Goal: Transaction & Acquisition: Purchase product/service

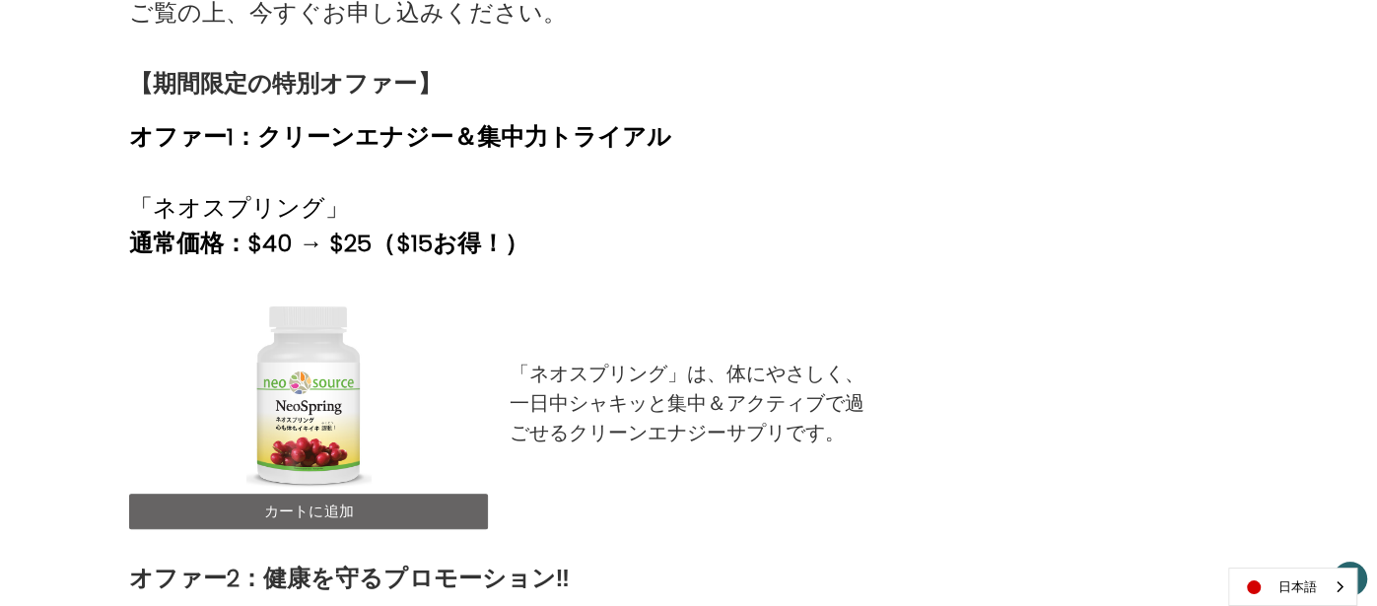
scroll to position [693, 0]
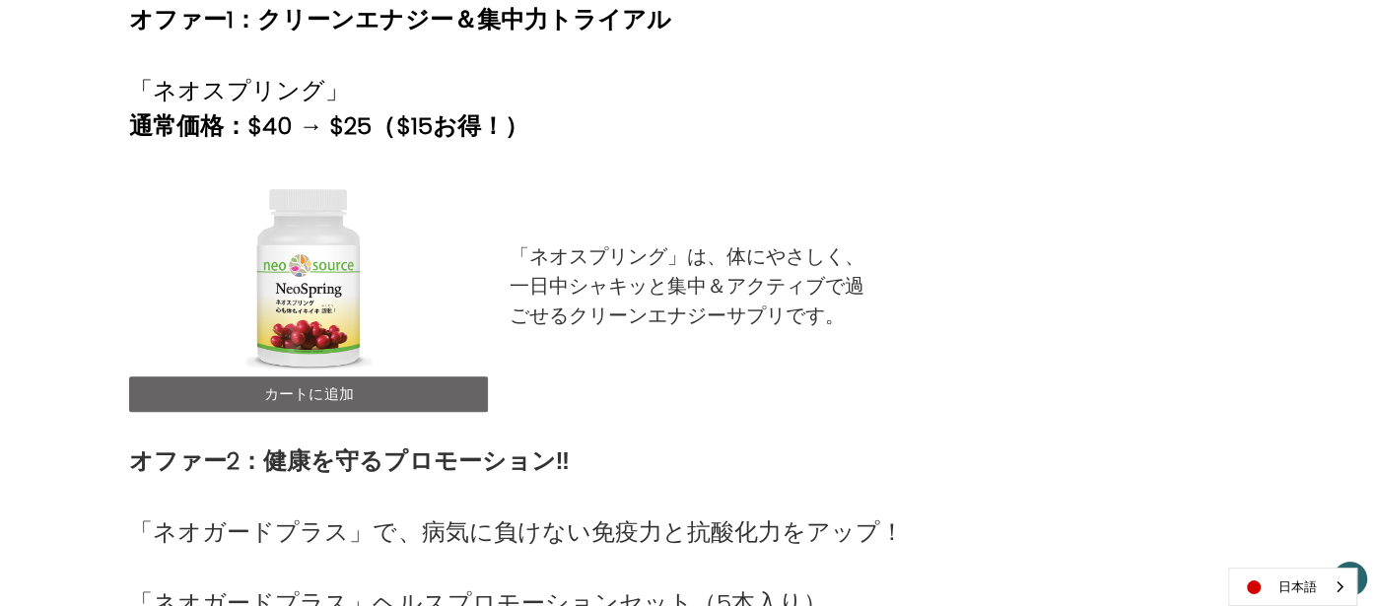
click at [412, 377] on link "カートに追加" at bounding box center [308, 394] width 359 height 35
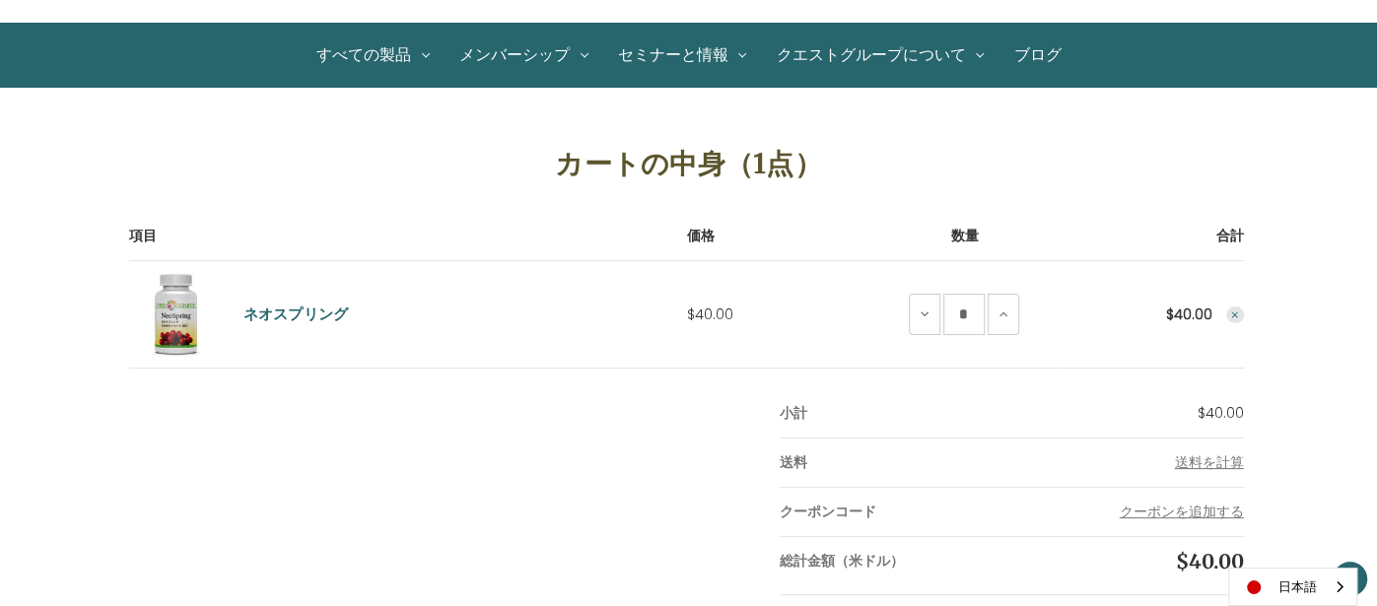
scroll to position [170, 0]
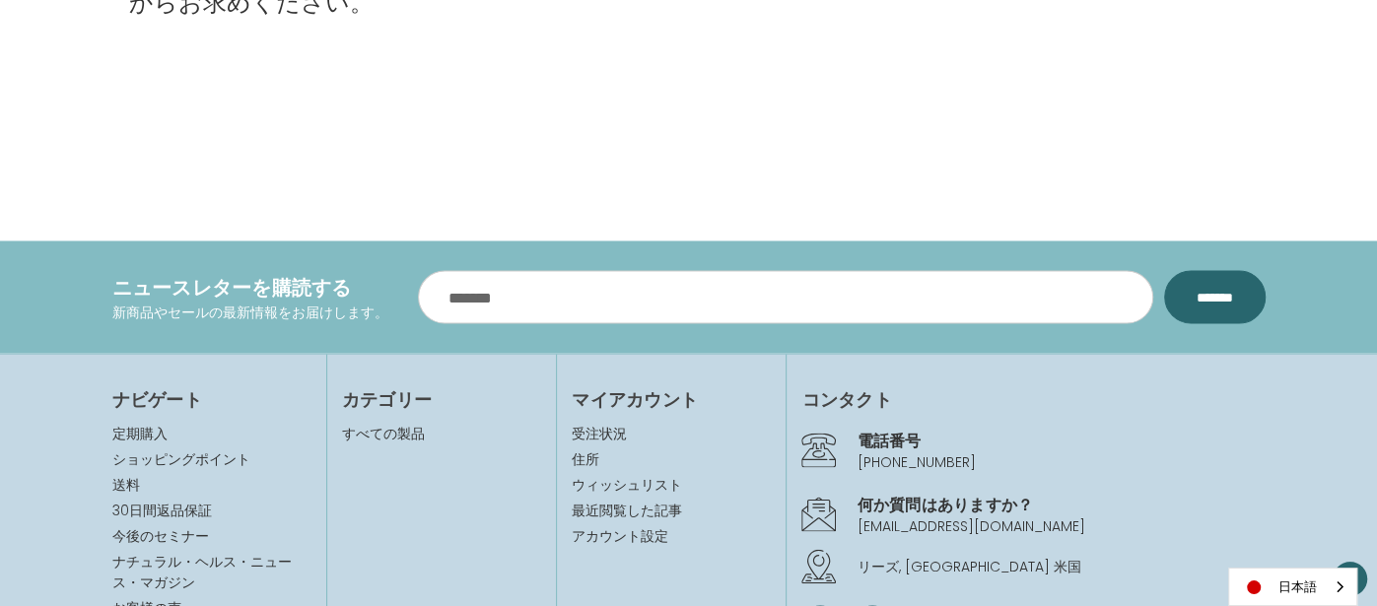
scroll to position [2410, 0]
